Goal: Task Accomplishment & Management: Manage account settings

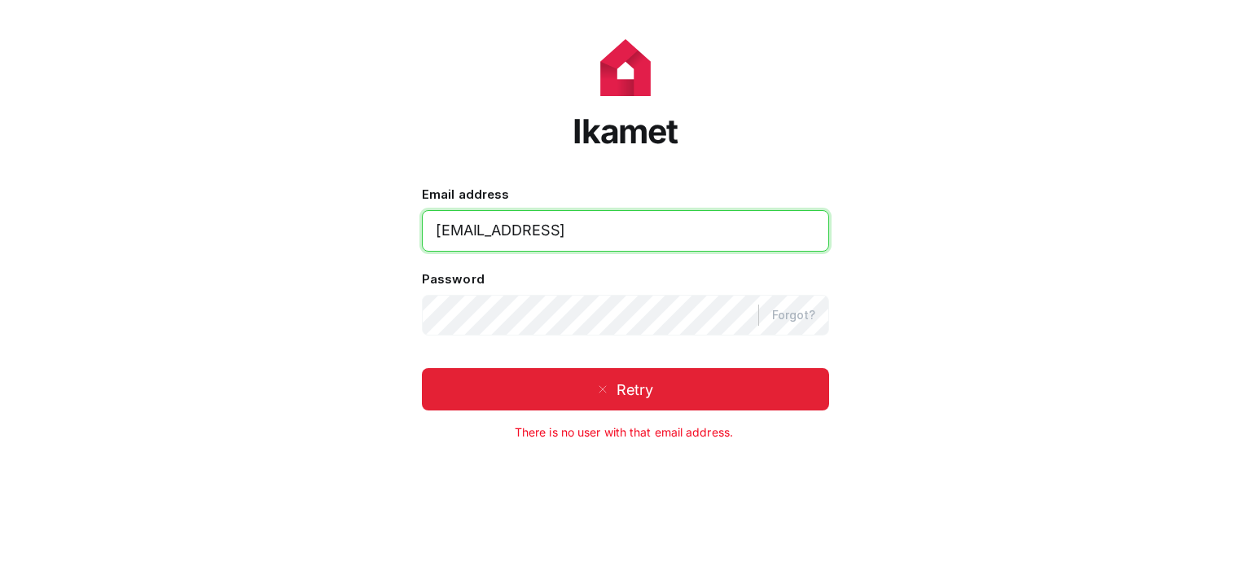
type input "[EMAIL_ADDRESS]"
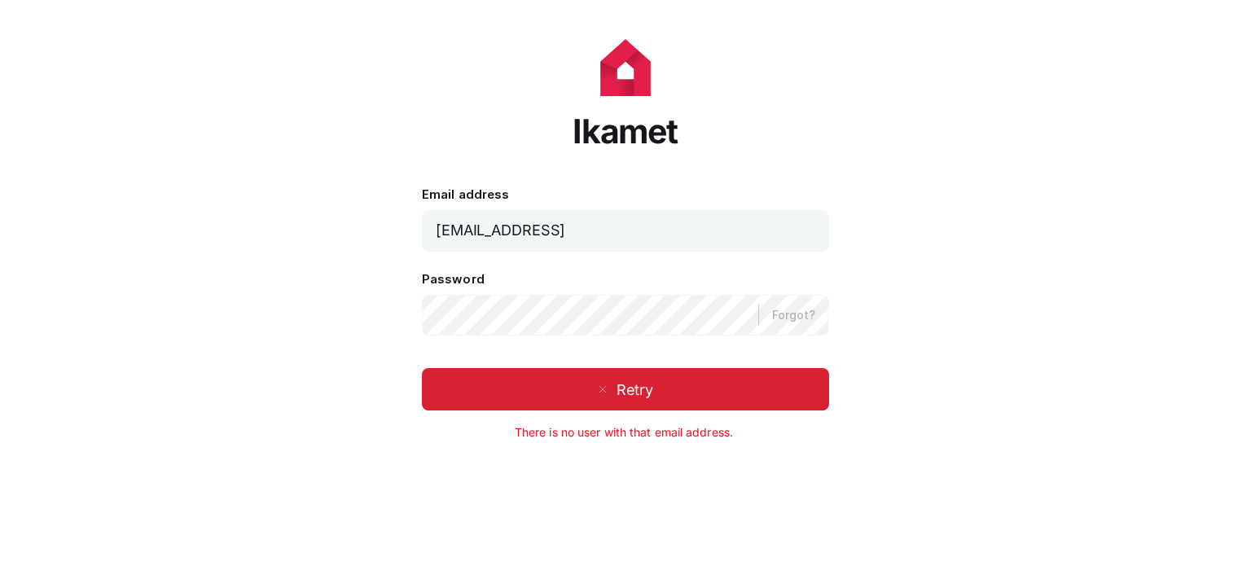
click at [564, 394] on span "Retry" at bounding box center [625, 390] width 407 height 30
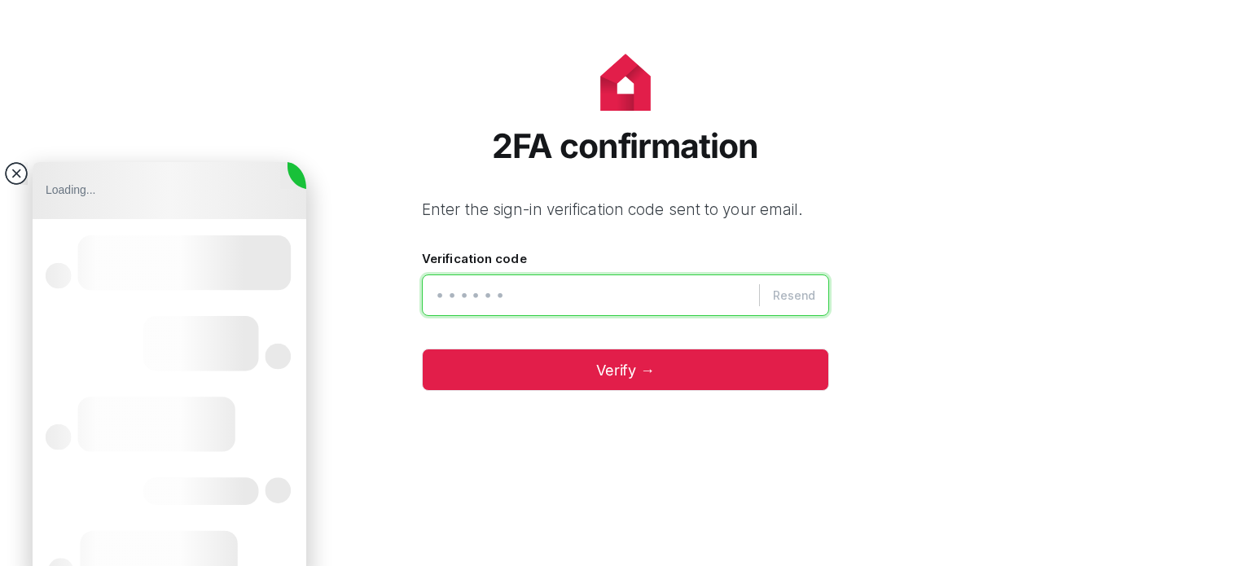
click at [557, 302] on input "Verification code" at bounding box center [625, 295] width 407 height 42
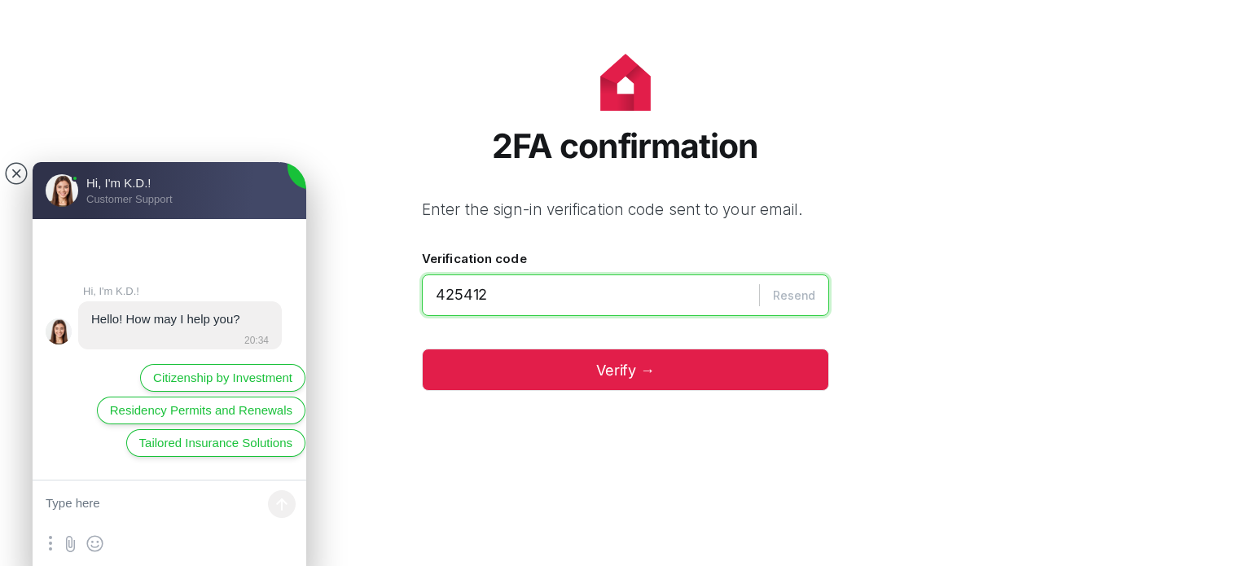
type input "425412"
click at [422, 348] on button "Verify →" at bounding box center [625, 369] width 407 height 42
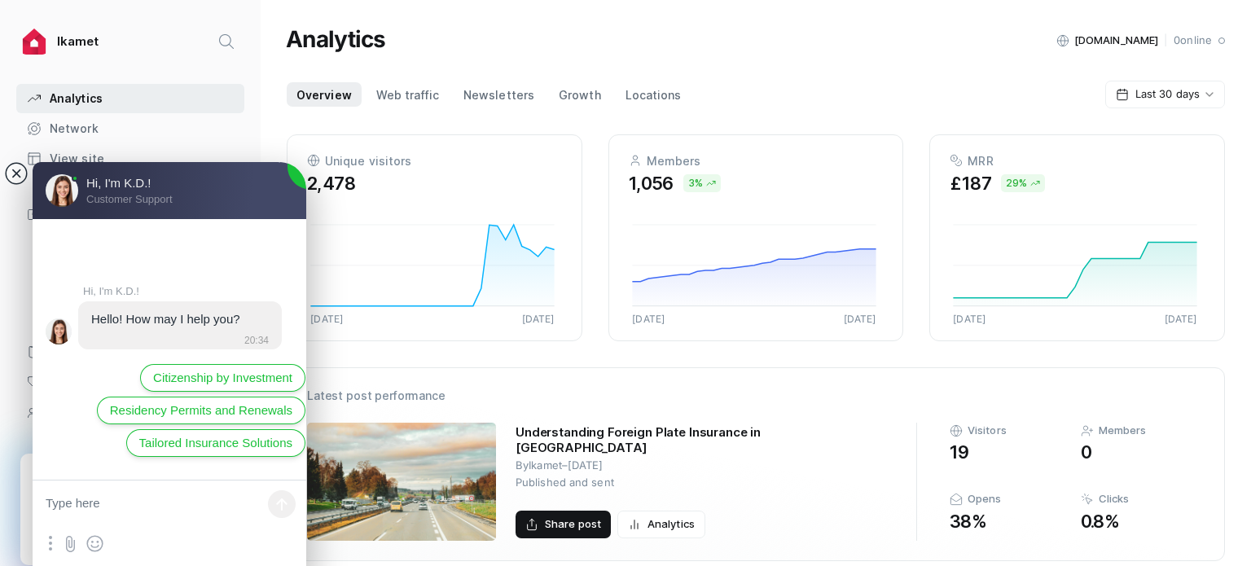
click at [7, 173] on jdiv at bounding box center [16, 173] width 23 height 23
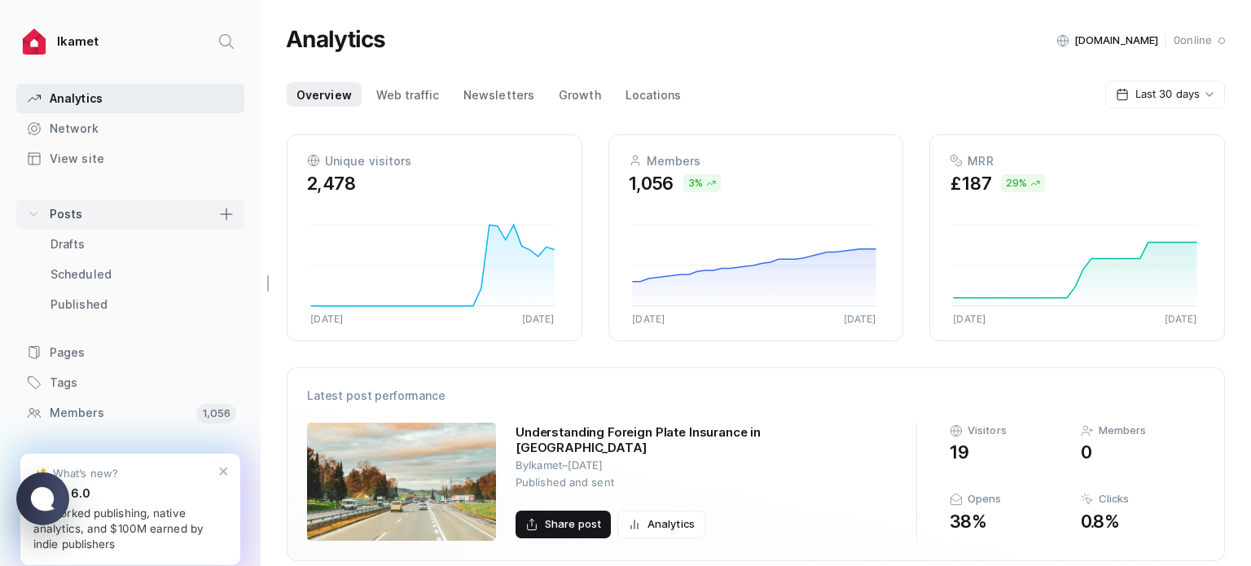
click at [80, 217] on link ".posts_svg__a{fill:none;stroke:currentColor;stroke-linecap:round;stroke-linejoi…" at bounding box center [130, 213] width 228 height 29
